Goal: Task Accomplishment & Management: Use online tool/utility

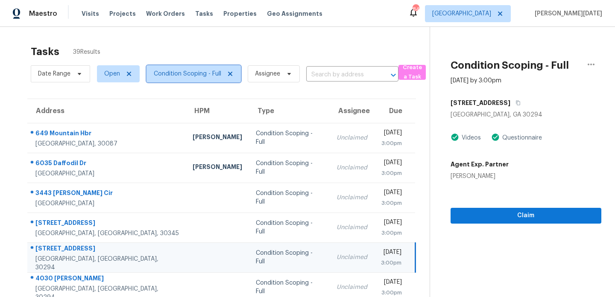
click at [189, 80] on span "Condition Scoping - Full" at bounding box center [194, 73] width 94 height 17
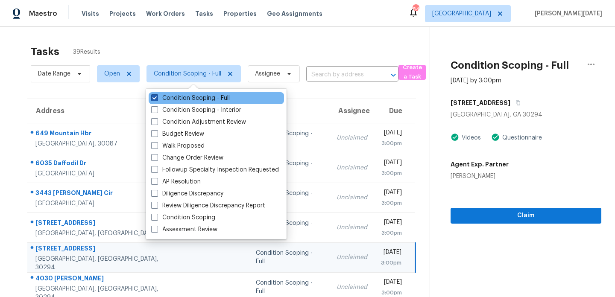
click at [187, 98] on label "Condition Scoping - Full" at bounding box center [190, 98] width 79 height 9
click at [157, 98] on input "Condition Scoping - Full" at bounding box center [154, 97] width 6 height 6
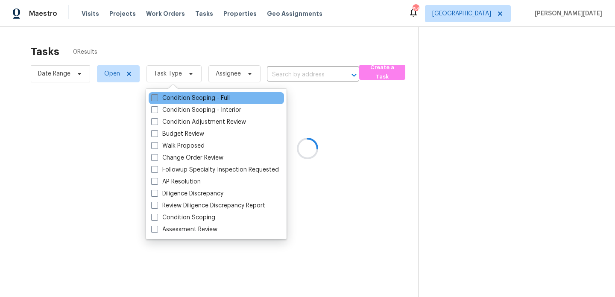
click at [187, 98] on label "Condition Scoping - Full" at bounding box center [190, 98] width 79 height 9
click at [157, 98] on input "Condition Scoping - Full" at bounding box center [154, 97] width 6 height 6
checkbox input "true"
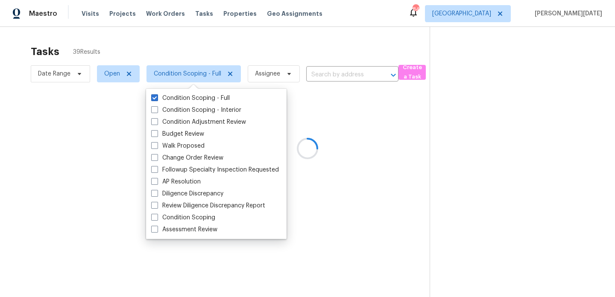
click at [262, 52] on div at bounding box center [307, 148] width 615 height 297
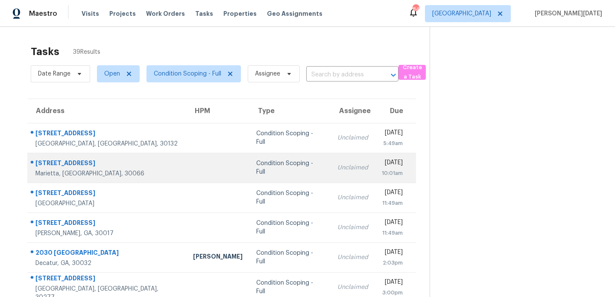
scroll to position [147, 0]
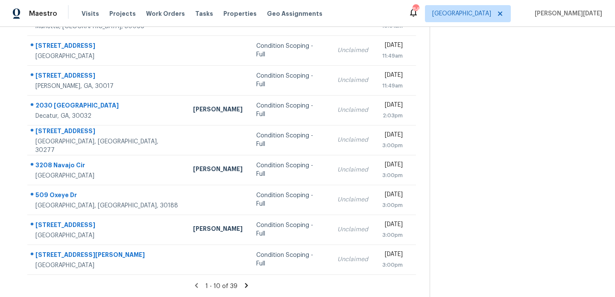
click at [247, 287] on icon at bounding box center [247, 286] width 8 height 8
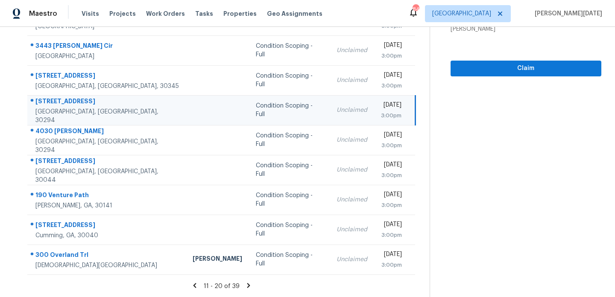
click at [248, 288] on icon at bounding box center [249, 286] width 8 height 8
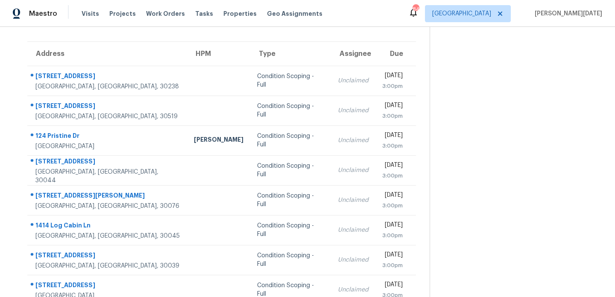
scroll to position [56, 0]
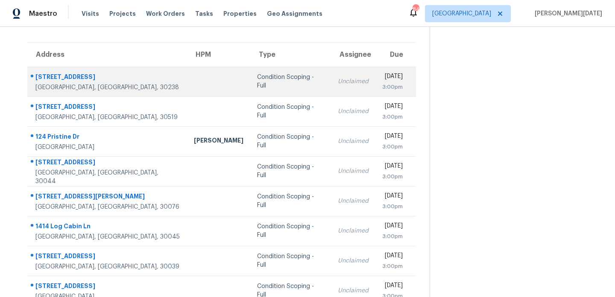
click at [331, 85] on td "Unclaimed" at bounding box center [353, 82] width 44 height 30
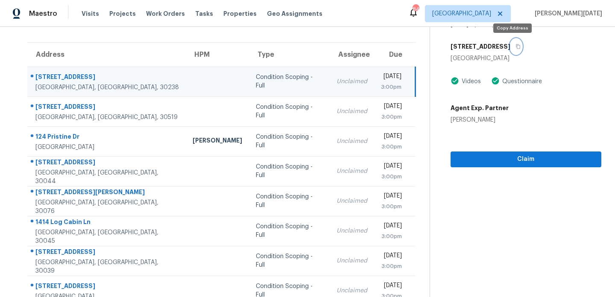
click at [516, 48] on icon "button" at bounding box center [518, 46] width 4 height 5
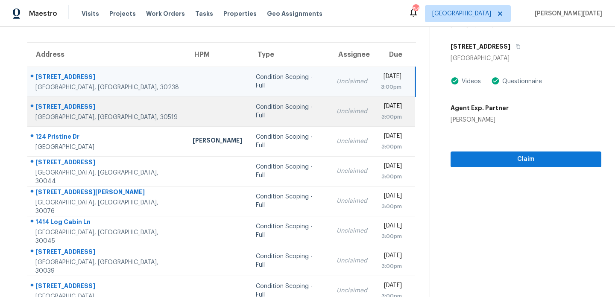
click at [330, 104] on td "Unclaimed" at bounding box center [352, 112] width 44 height 30
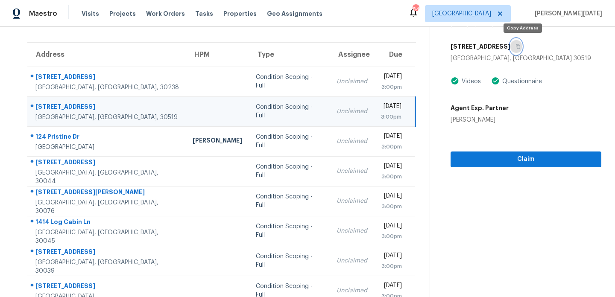
click at [521, 44] on icon "button" at bounding box center [518, 46] width 5 height 5
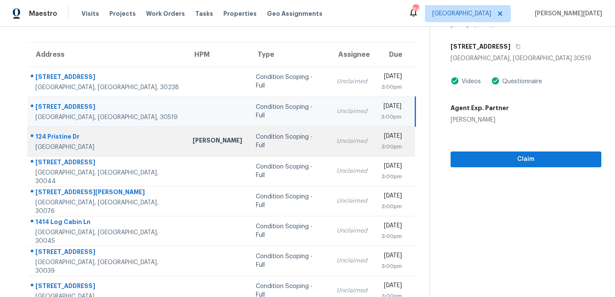
click at [381, 140] on div "[DATE]" at bounding box center [391, 137] width 21 height 11
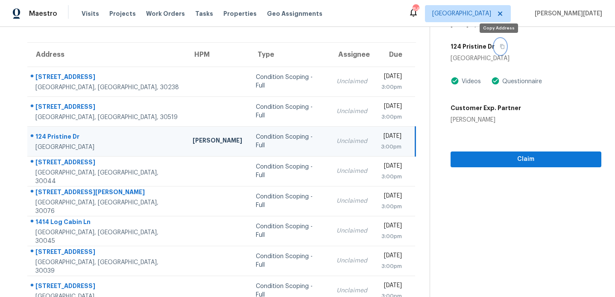
click at [500, 44] on icon "button" at bounding box center [502, 46] width 5 height 5
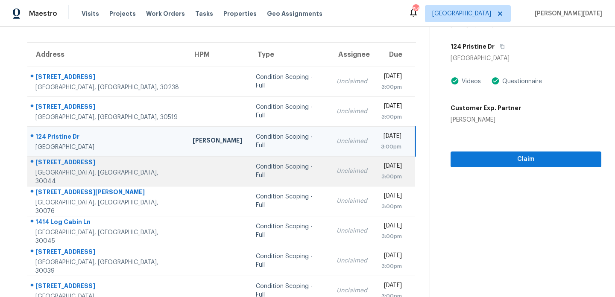
click at [330, 170] on td "Unclaimed" at bounding box center [352, 171] width 44 height 30
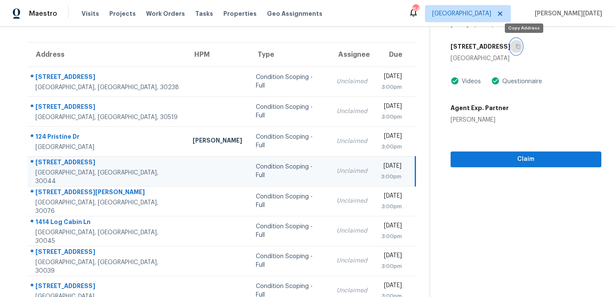
click at [521, 47] on icon "button" at bounding box center [518, 46] width 5 height 5
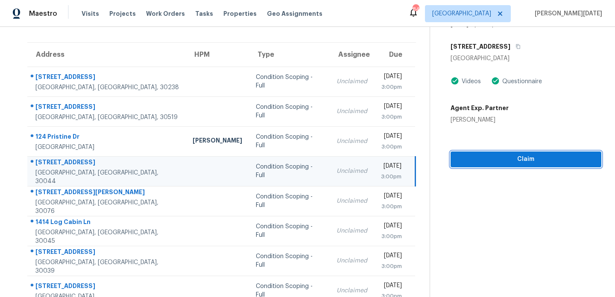
click at [479, 159] on span "Claim" at bounding box center [526, 159] width 137 height 11
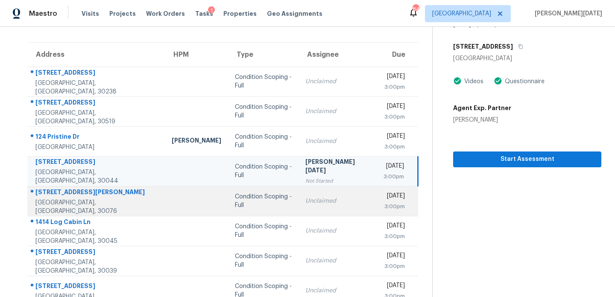
click at [384, 195] on div "[DATE]" at bounding box center [394, 197] width 21 height 11
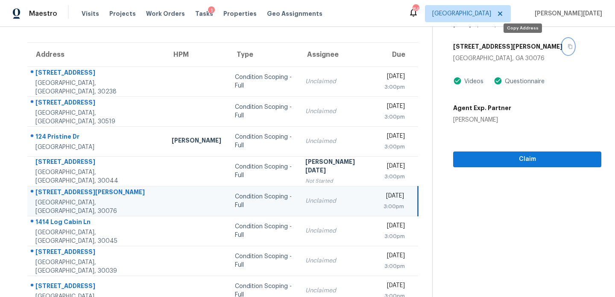
click at [568, 47] on icon "button" at bounding box center [570, 46] width 5 height 5
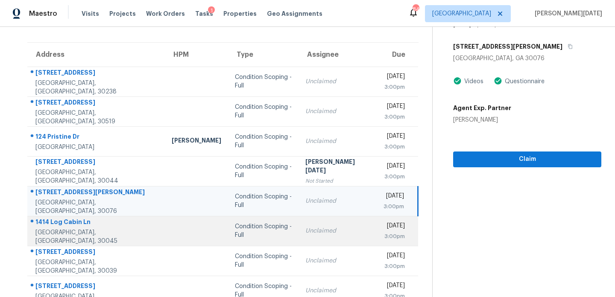
click at [306, 229] on div "Unclaimed" at bounding box center [338, 231] width 65 height 9
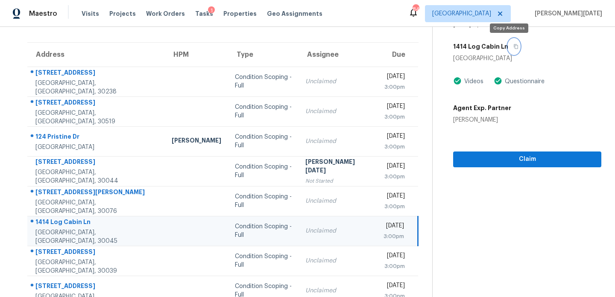
click at [515, 47] on icon "button" at bounding box center [517, 46] width 4 height 5
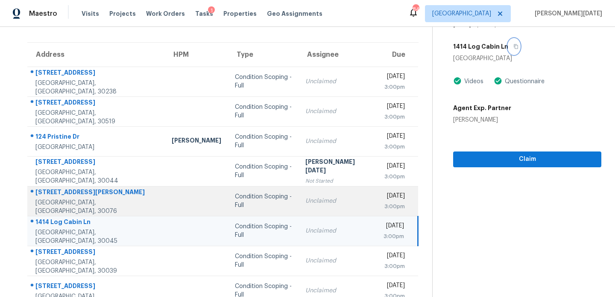
scroll to position [97, 0]
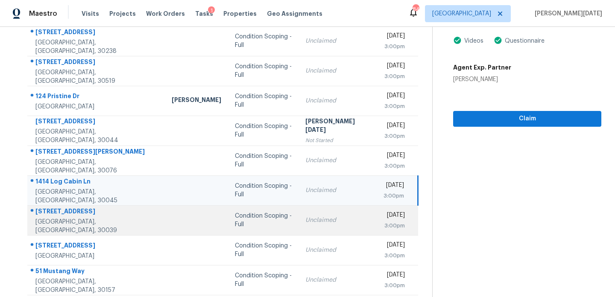
click at [299, 233] on td "Unclaimed" at bounding box center [338, 221] width 78 height 30
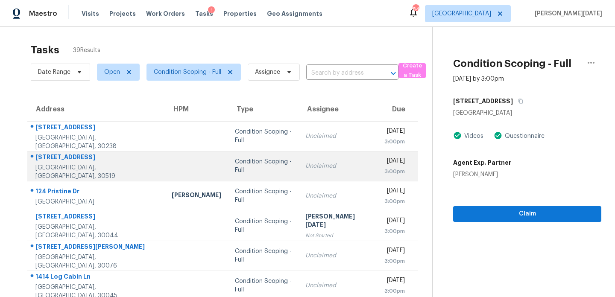
scroll to position [0, 0]
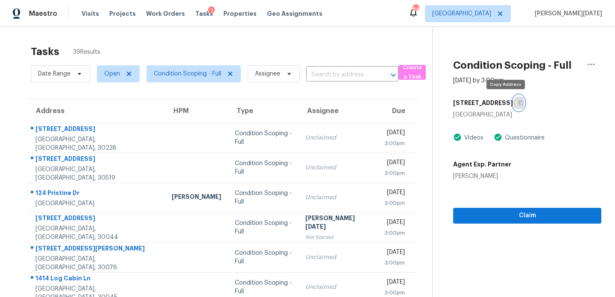
click at [519, 104] on icon "button" at bounding box center [521, 103] width 4 height 5
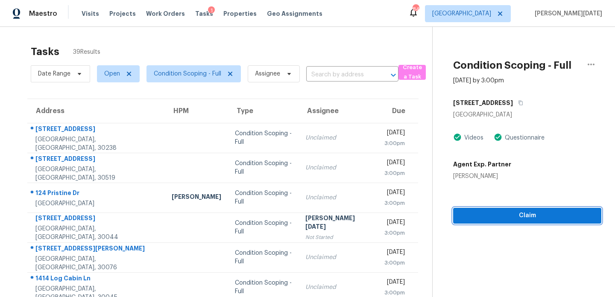
click at [500, 215] on span "Claim" at bounding box center [527, 216] width 135 height 11
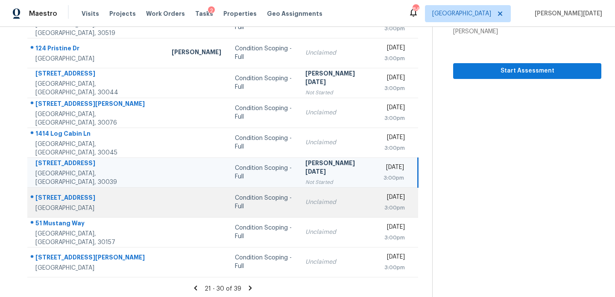
click at [311, 197] on td "Unclaimed" at bounding box center [338, 203] width 78 height 30
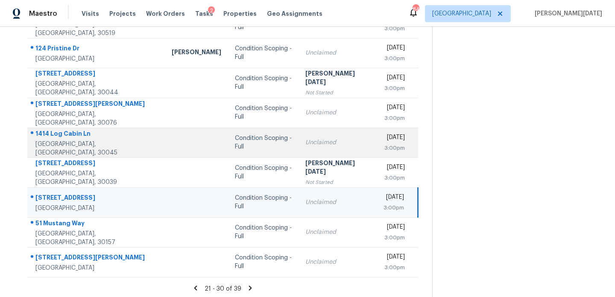
scroll to position [0, 0]
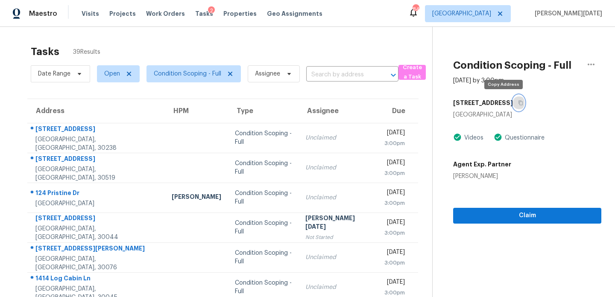
click at [518, 105] on icon "button" at bounding box center [520, 102] width 5 height 5
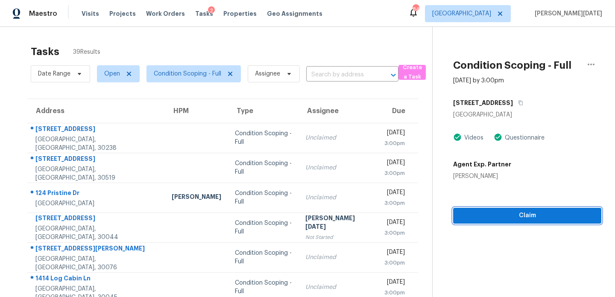
click at [485, 212] on span "Claim" at bounding box center [527, 216] width 135 height 11
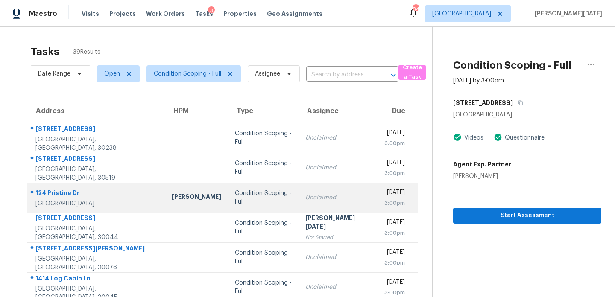
scroll to position [147, 0]
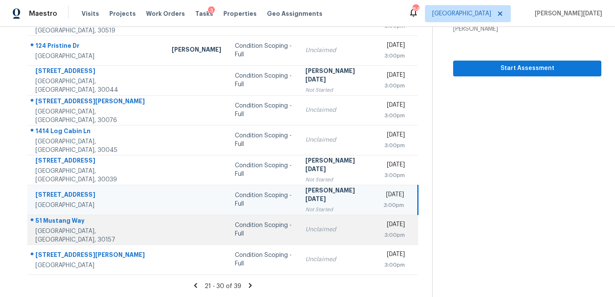
click at [299, 225] on td "Unclaimed" at bounding box center [338, 230] width 78 height 30
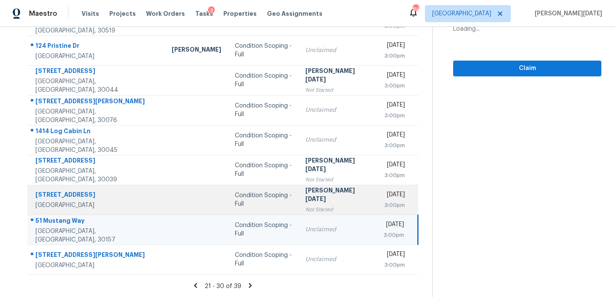
scroll to position [0, 0]
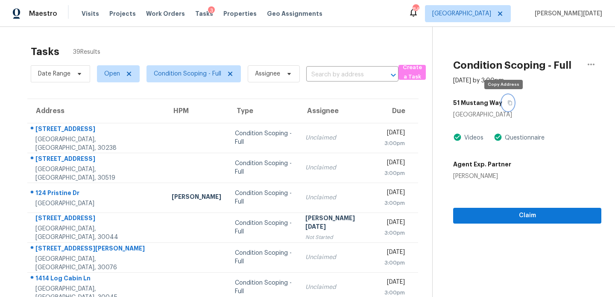
click at [503, 106] on button "button" at bounding box center [509, 102] width 12 height 15
